Goal: Transaction & Acquisition: Purchase product/service

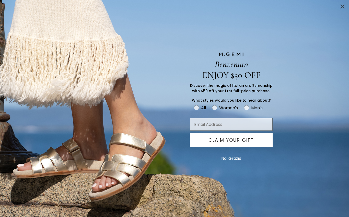
click at [26, 22] on div "Benvenuta ENJOY $50 OFF Discover the magic of Italian craftsmanship with $50 of…" at bounding box center [174, 108] width 349 height 217
click at [343, 6] on icon "Close dialog" at bounding box center [343, 7] width 4 height 4
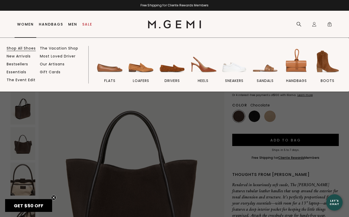
click at [29, 48] on link "Shop All Shoes" at bounding box center [21, 48] width 29 height 5
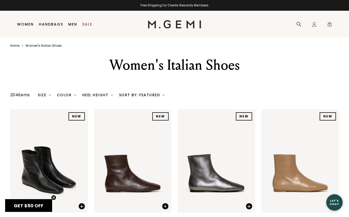
click at [71, 97] on div "Color" at bounding box center [66, 95] width 19 height 4
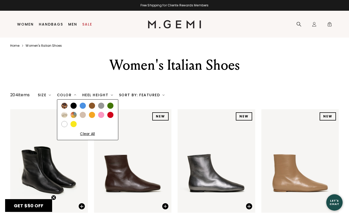
click at [75, 127] on div at bounding box center [73, 124] width 6 height 6
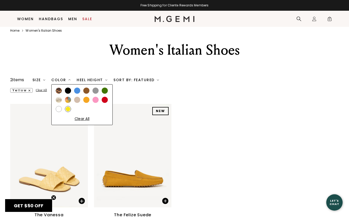
scroll to position [3, 0]
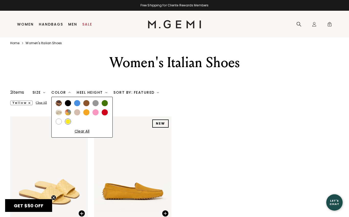
click at [89, 115] on div at bounding box center [86, 112] width 6 height 6
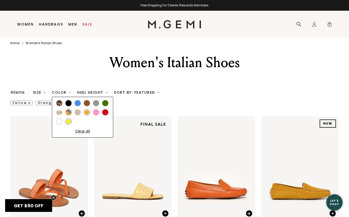
click at [80, 115] on div at bounding box center [78, 112] width 6 height 6
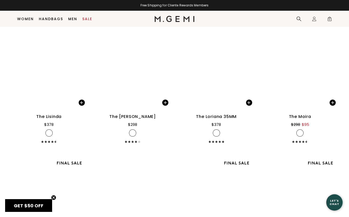
scroll to position [862, 0]
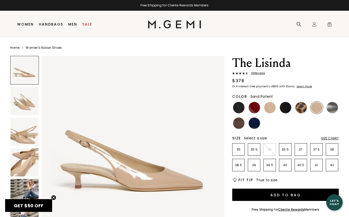
click at [31, 188] on img at bounding box center [24, 193] width 28 height 28
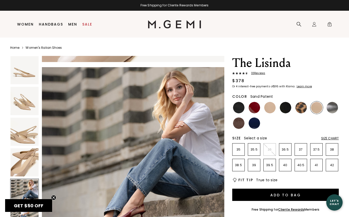
scroll to position [738, 0]
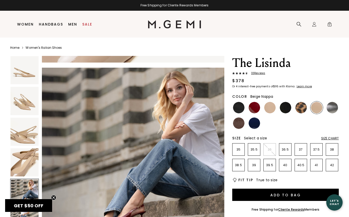
click at [268, 106] on img at bounding box center [269, 107] width 11 height 11
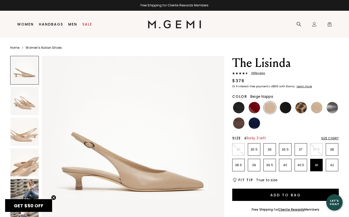
click at [317, 168] on li "41" at bounding box center [316, 165] width 13 height 13
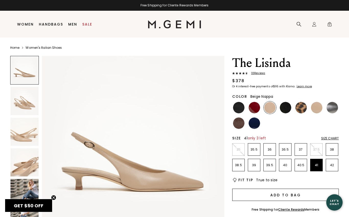
click at [304, 194] on button "Add to Bag" at bounding box center [285, 195] width 106 height 12
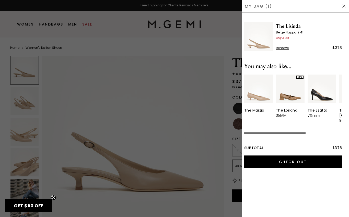
click at [175, 110] on div at bounding box center [174, 108] width 349 height 217
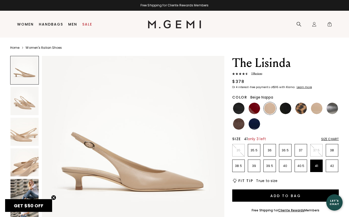
click at [257, 74] on span "33 Review s" at bounding box center [255, 74] width 14 height 4
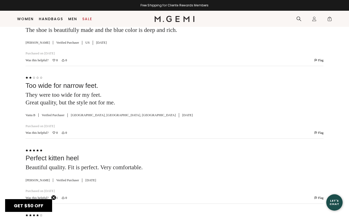
scroll to position [708, 0]
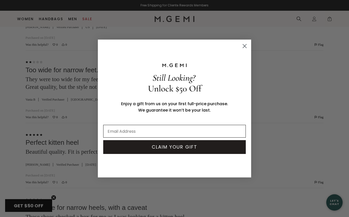
click at [176, 132] on input "Email Address" at bounding box center [174, 131] width 143 height 13
type input "Hazelton.michelle@gmail.com"
click at [185, 149] on button "CLAIM YOUR GIFT" at bounding box center [174, 147] width 143 height 14
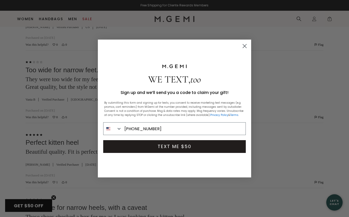
type input "770-330-6411"
click at [194, 146] on button "TEXT ME $50" at bounding box center [174, 146] width 143 height 13
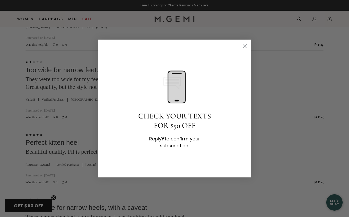
click at [246, 46] on circle "Close dialog" at bounding box center [244, 46] width 8 height 8
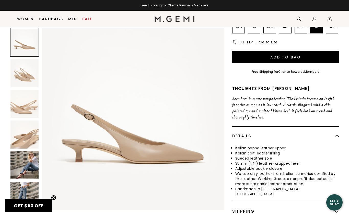
scroll to position [0, 0]
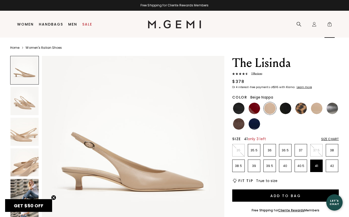
click at [330, 26] on span "1" at bounding box center [329, 25] width 5 height 5
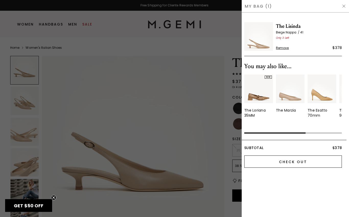
click at [301, 159] on input "Check Out" at bounding box center [293, 162] width 98 height 12
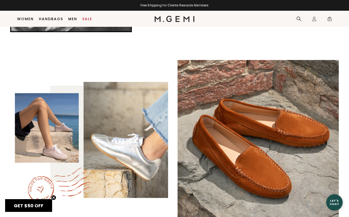
scroll to position [834, 0]
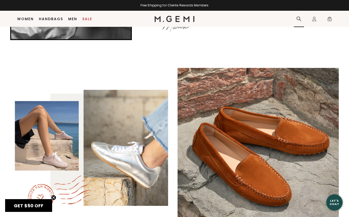
click at [298, 18] on icon at bounding box center [298, 18] width 5 height 5
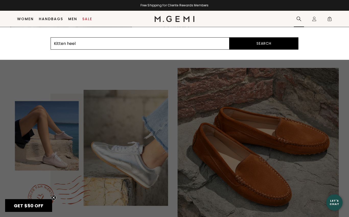
type input "Kitten heel"
click at [264, 43] on button "Search" at bounding box center [263, 43] width 69 height 12
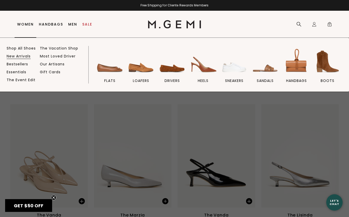
click at [28, 57] on link "New Arrivals" at bounding box center [19, 56] width 24 height 5
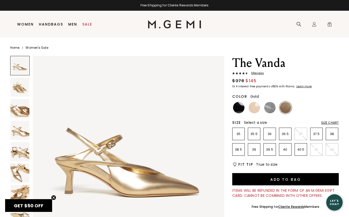
click at [254, 108] on img at bounding box center [253, 107] width 11 height 11
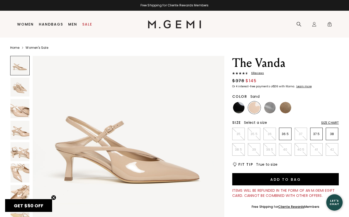
scroll to position [14, 0]
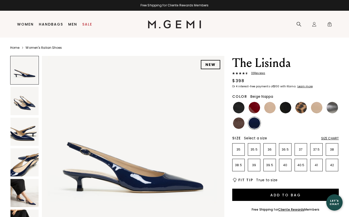
click at [269, 107] on img at bounding box center [269, 107] width 11 height 11
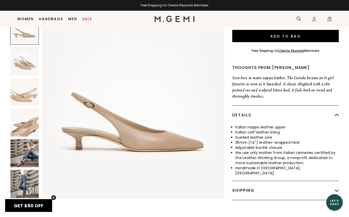
scroll to position [149, 0]
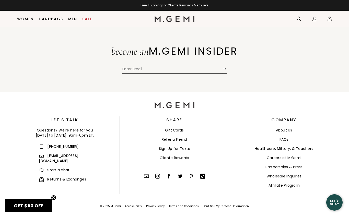
scroll to position [3180, 0]
